Goal: Find specific page/section: Find specific page/section

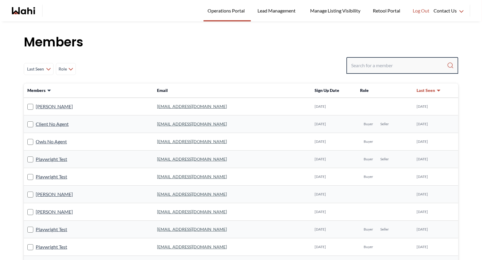
click at [400, 68] on input "Search input" at bounding box center [399, 65] width 96 height 11
type input "[PERSON_NAME]"
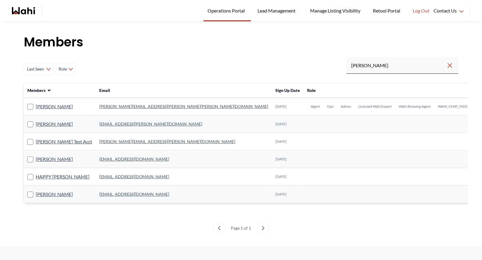
click at [122, 103] on td "[PERSON_NAME][EMAIL_ADDRESS][PERSON_NAME][PERSON_NAME][DOMAIN_NAME]" at bounding box center [184, 107] width 176 height 18
click at [121, 105] on link "[PERSON_NAME][EMAIL_ADDRESS][PERSON_NAME][PERSON_NAME][DOMAIN_NAME]" at bounding box center [183, 106] width 169 height 5
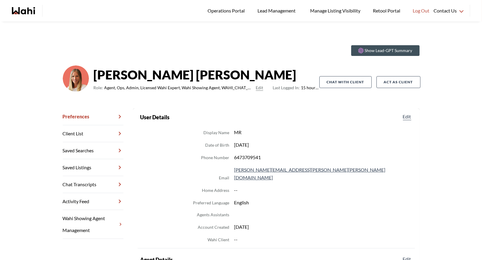
click at [105, 185] on link "Chat Transcripts" at bounding box center [93, 184] width 61 height 17
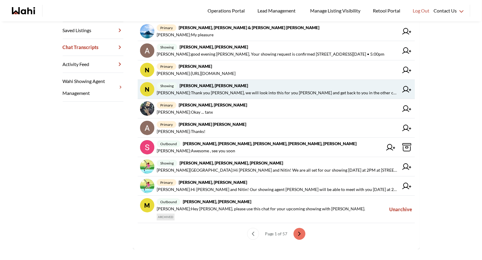
scroll to position [138, 0]
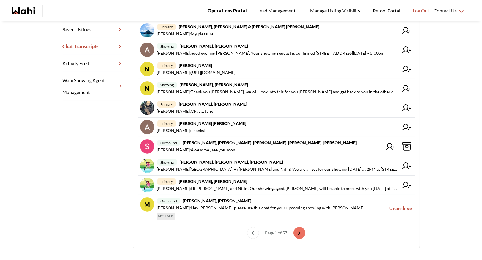
click at [237, 15] on link "Operations Portal" at bounding box center [227, 10] width 48 height 21
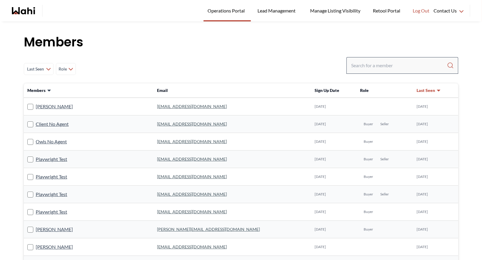
click at [376, 72] on div at bounding box center [402, 65] width 112 height 17
click at [371, 64] on input "Search input" at bounding box center [399, 65] width 96 height 11
type input "benny"
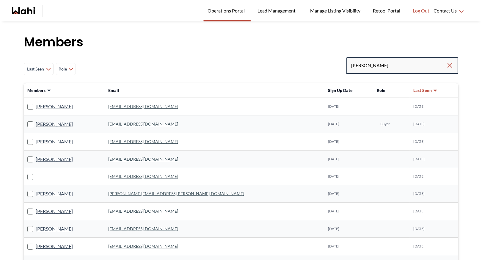
click at [373, 67] on input "benny" at bounding box center [398, 65] width 95 height 11
type input "behna"
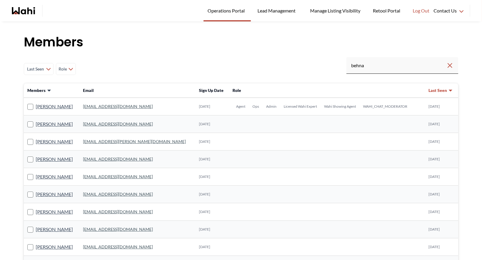
click at [119, 105] on link "behnam.fazili@wahi.com" at bounding box center [118, 106] width 70 height 5
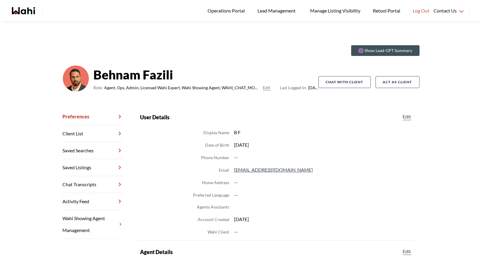
click at [97, 178] on link "Chat Transcripts" at bounding box center [93, 184] width 61 height 17
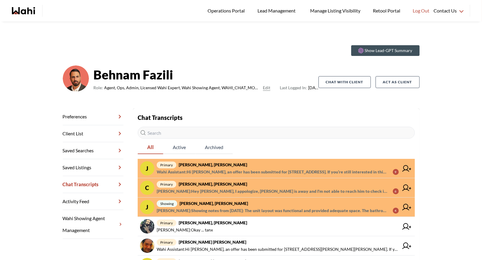
click at [232, 169] on span "Wahi Assistant : Hi Josh, an offer has been submitted for 130 River St #911, To…" at bounding box center [272, 171] width 231 height 7
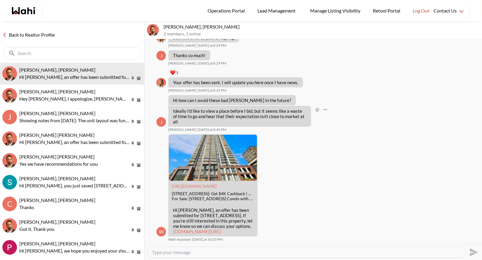
scroll to position [604, 0]
click at [32, 35] on link "Back to Realtor Profile" at bounding box center [28, 35] width 57 height 8
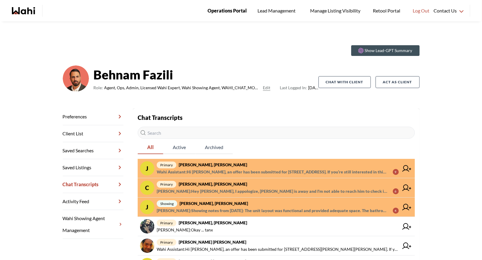
click at [217, 16] on link "Operations Portal" at bounding box center [227, 10] width 48 height 21
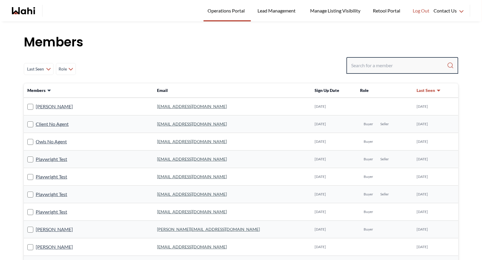
click at [365, 63] on input "Search input" at bounding box center [399, 65] width 96 height 11
type input "ryck"
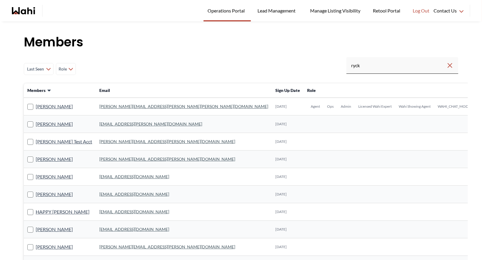
click at [108, 108] on link "[PERSON_NAME][EMAIL_ADDRESS][PERSON_NAME][PERSON_NAME][DOMAIN_NAME]" at bounding box center [183, 106] width 169 height 5
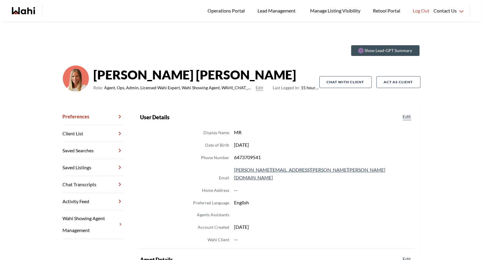
click at [93, 183] on link "Chat Transcripts" at bounding box center [93, 184] width 61 height 17
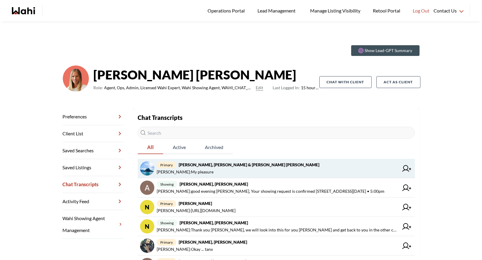
click at [225, 167] on strong "[PERSON_NAME], [PERSON_NAME] & [PERSON_NAME] [PERSON_NAME]" at bounding box center [249, 164] width 141 height 5
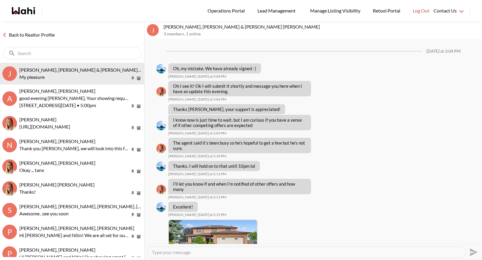
scroll to position [342, 0]
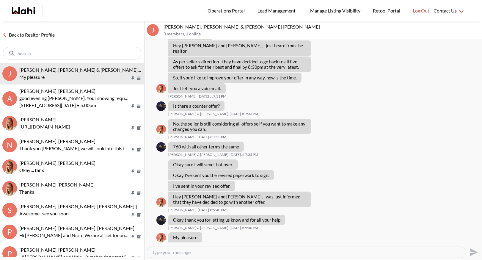
click at [43, 31] on link "Back to Realtor Profile" at bounding box center [28, 35] width 57 height 8
